Goal: Task Accomplishment & Management: Use online tool/utility

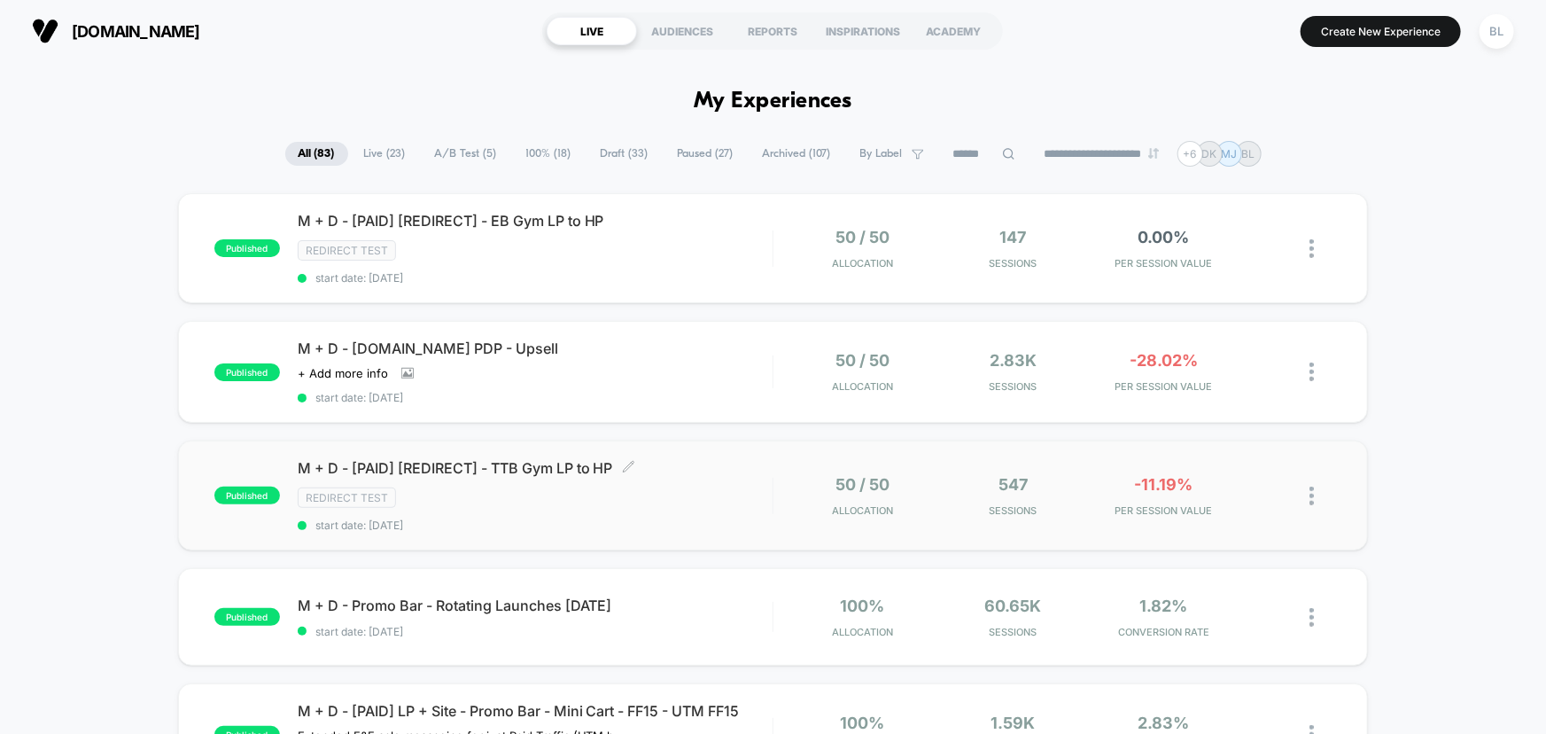
click at [768, 499] on div "Redirect Test" at bounding box center [535, 497] width 475 height 20
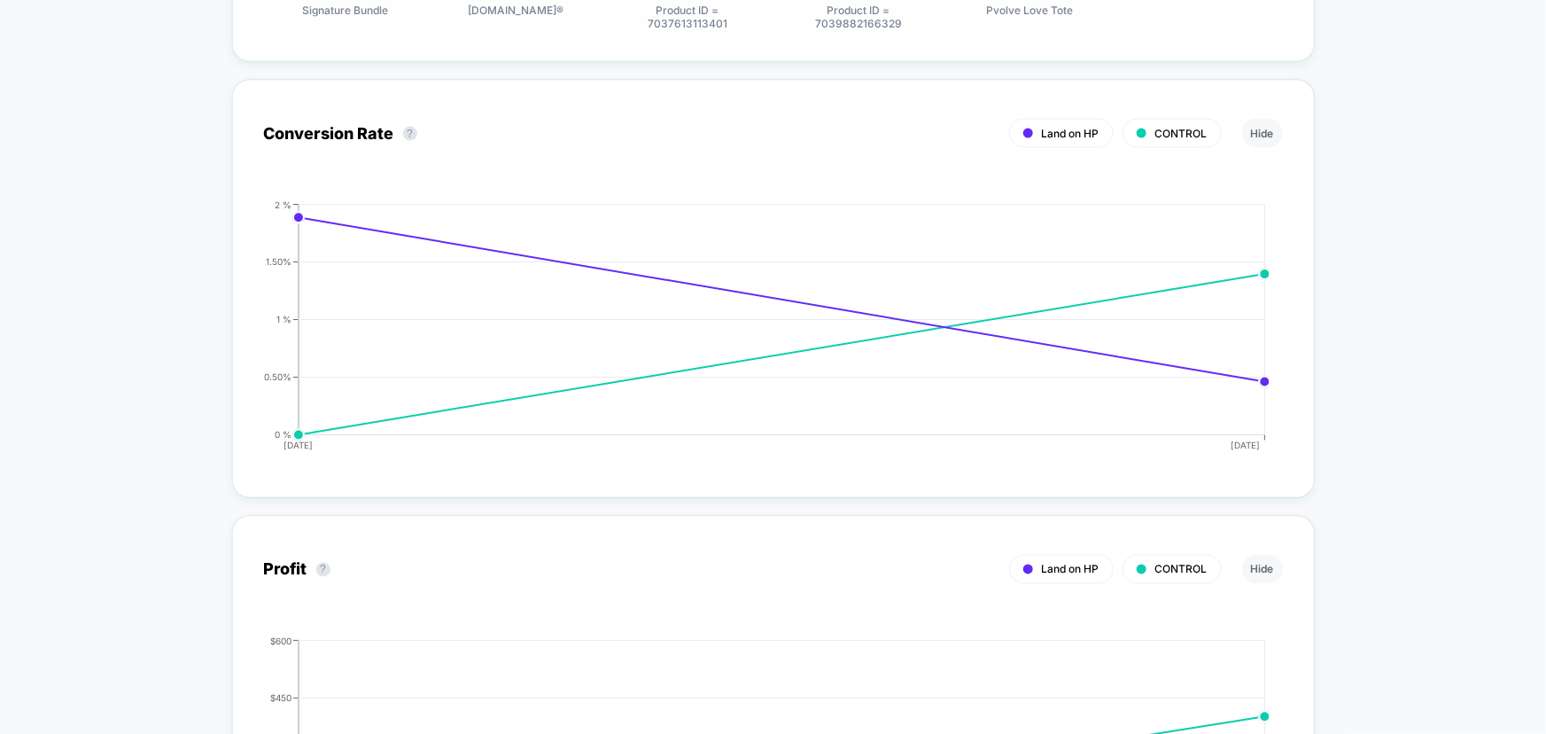
scroll to position [1288, 0]
